Goal: Navigation & Orientation: Understand site structure

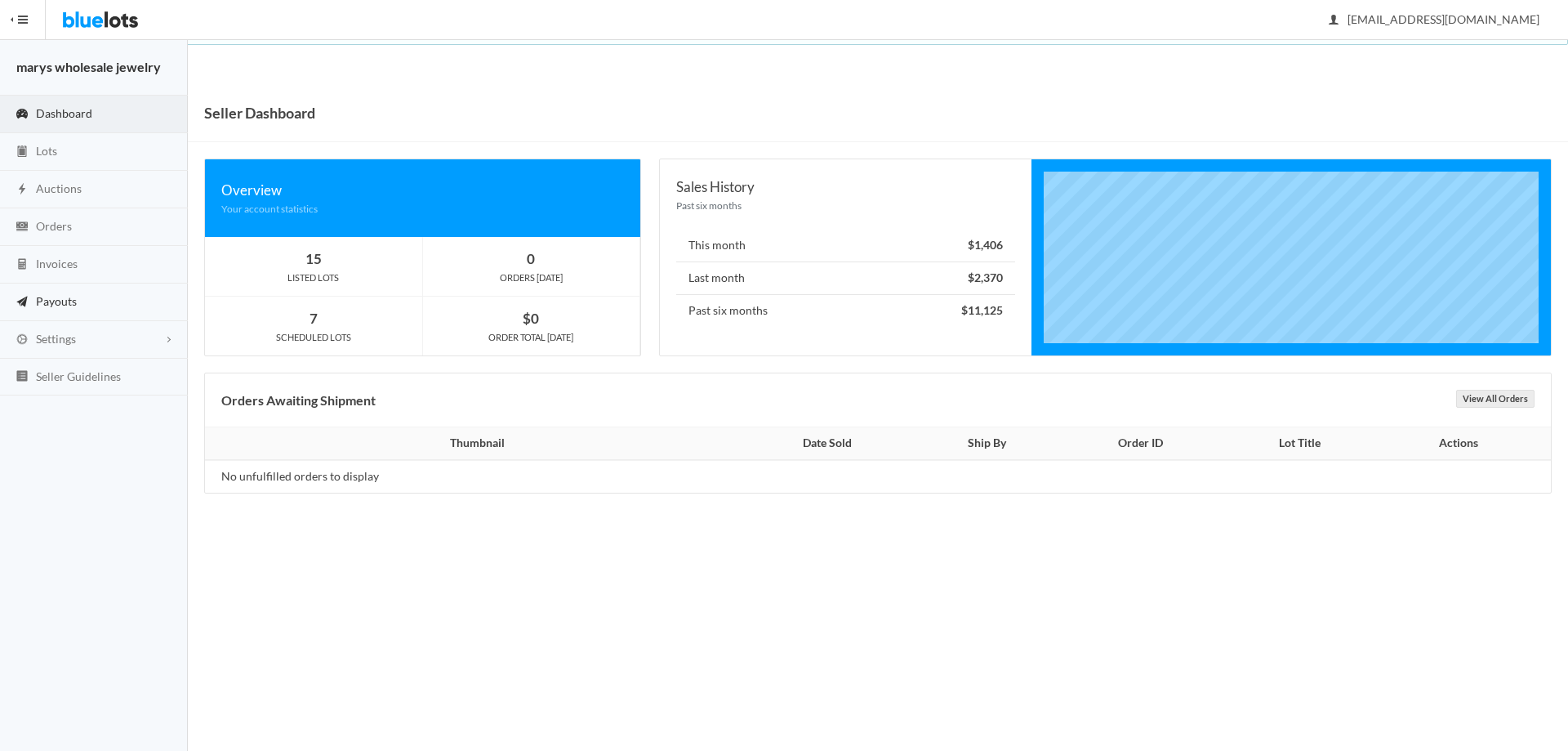
click at [61, 297] on span "Payouts" at bounding box center [56, 300] width 40 height 14
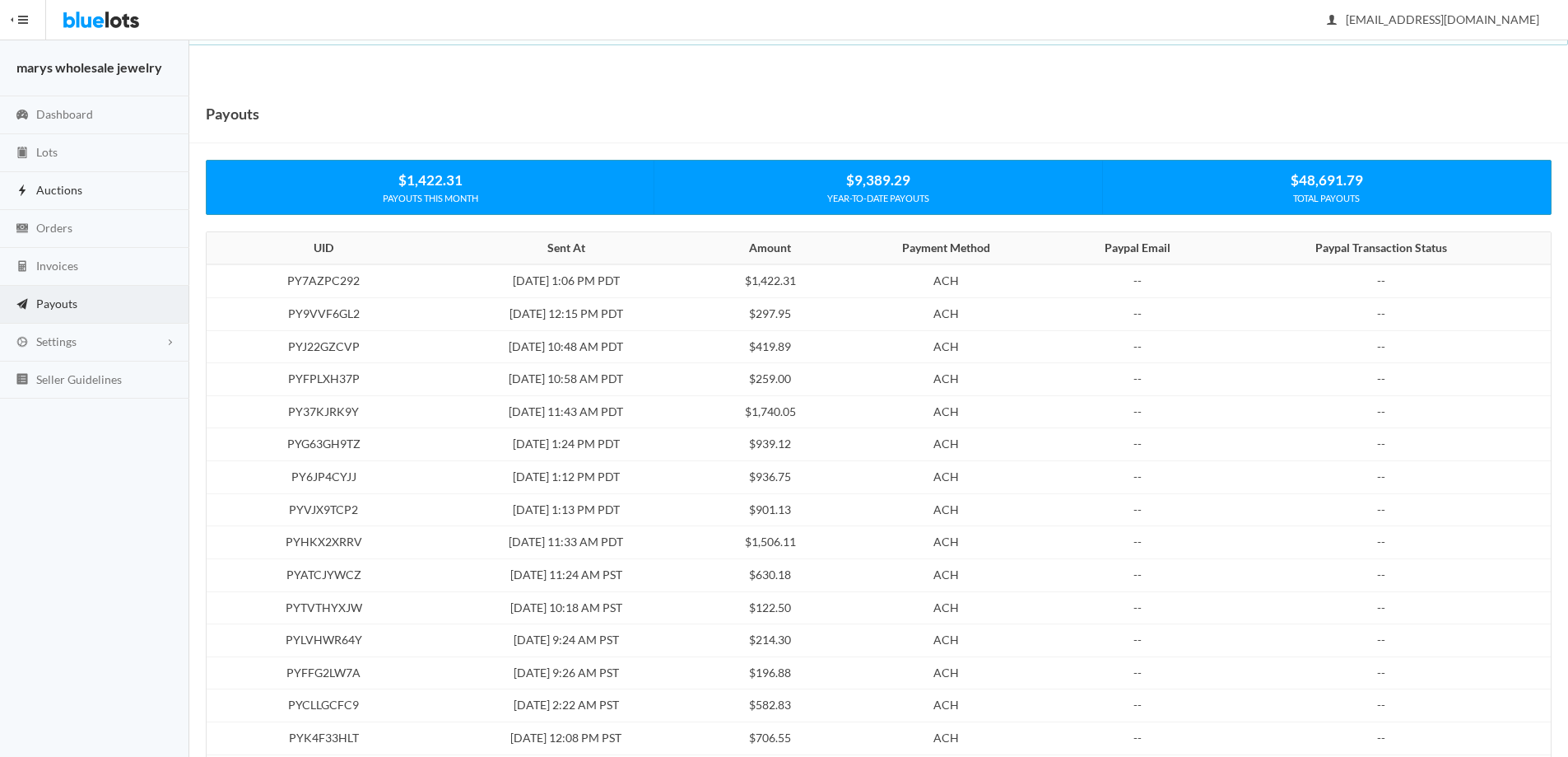
click at [74, 183] on span "Auctions" at bounding box center [59, 190] width 46 height 14
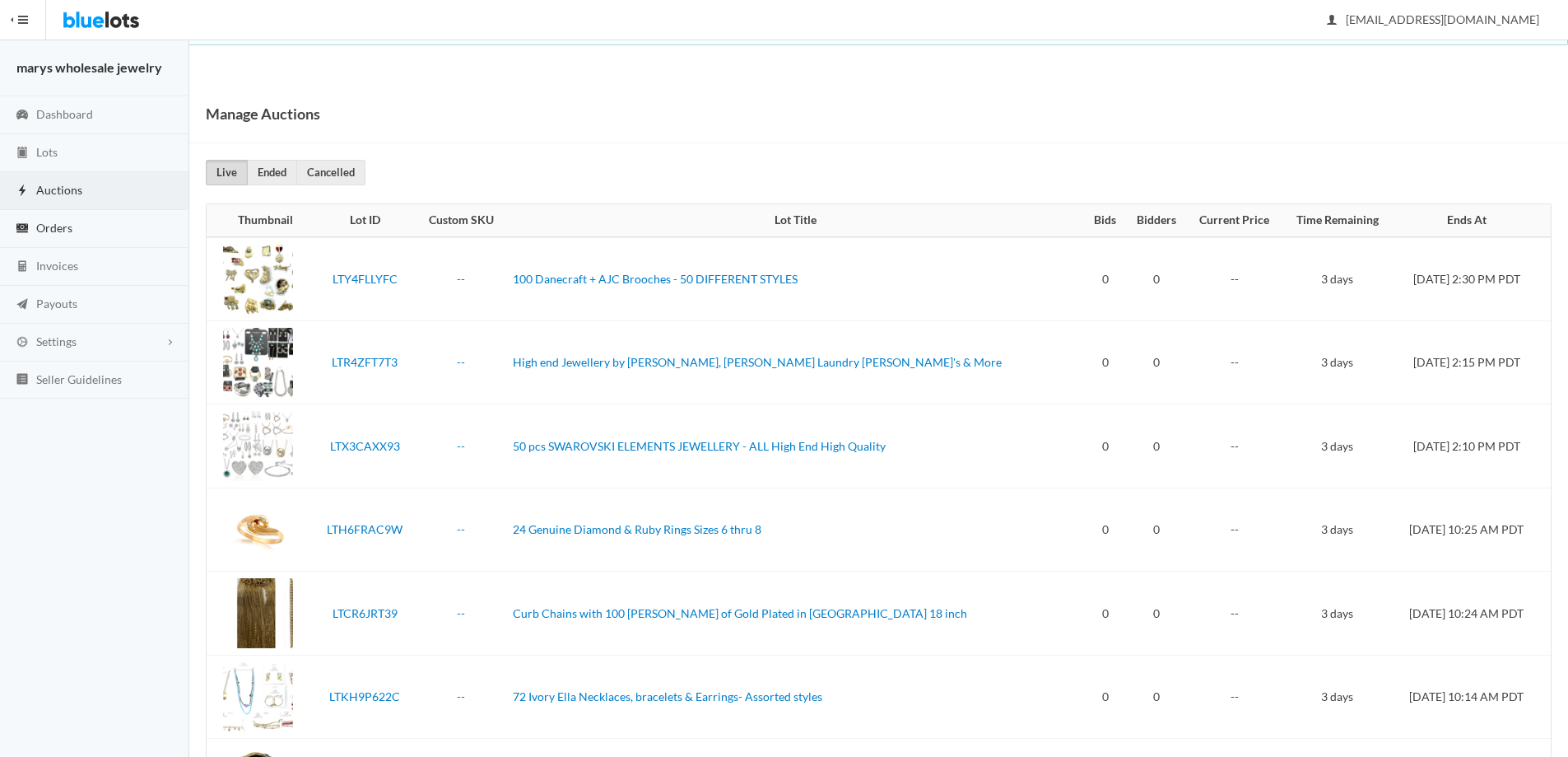
click at [74, 229] on link "Orders" at bounding box center [94, 229] width 190 height 38
